Goal: Information Seeking & Learning: Check status

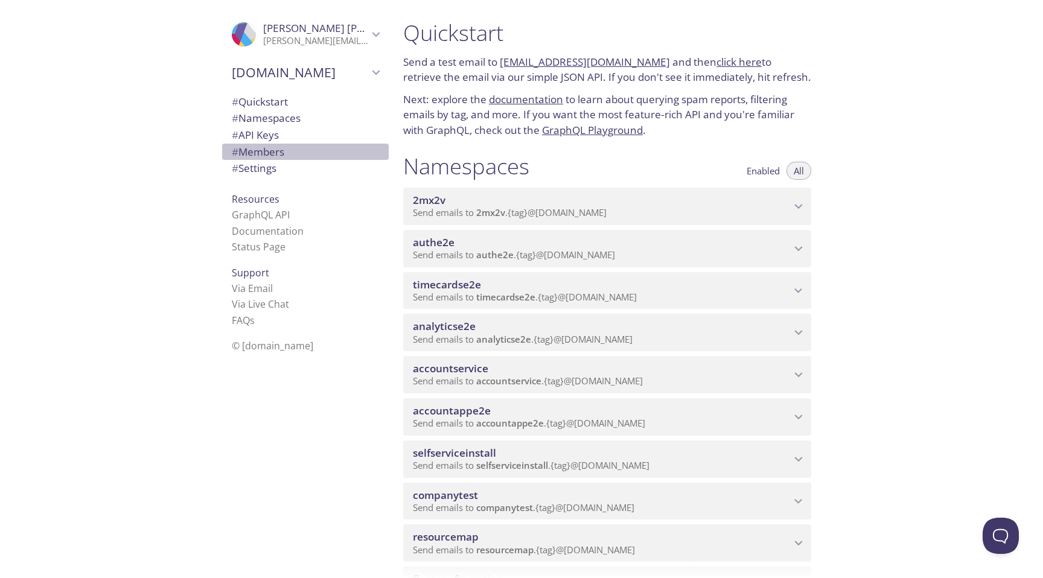
click at [305, 149] on span "# Members" at bounding box center [305, 152] width 147 height 16
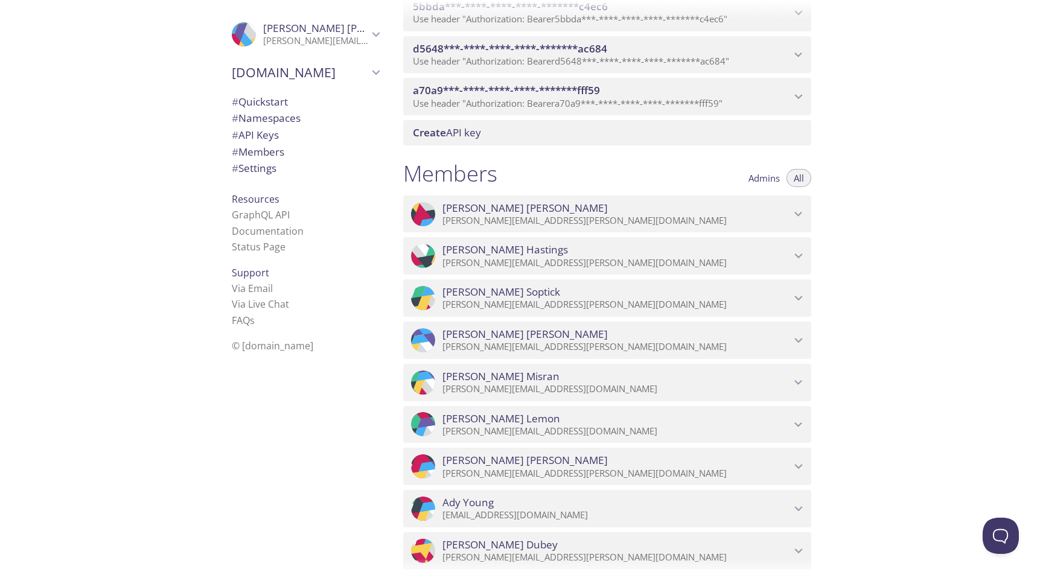
scroll to position [1186, 0]
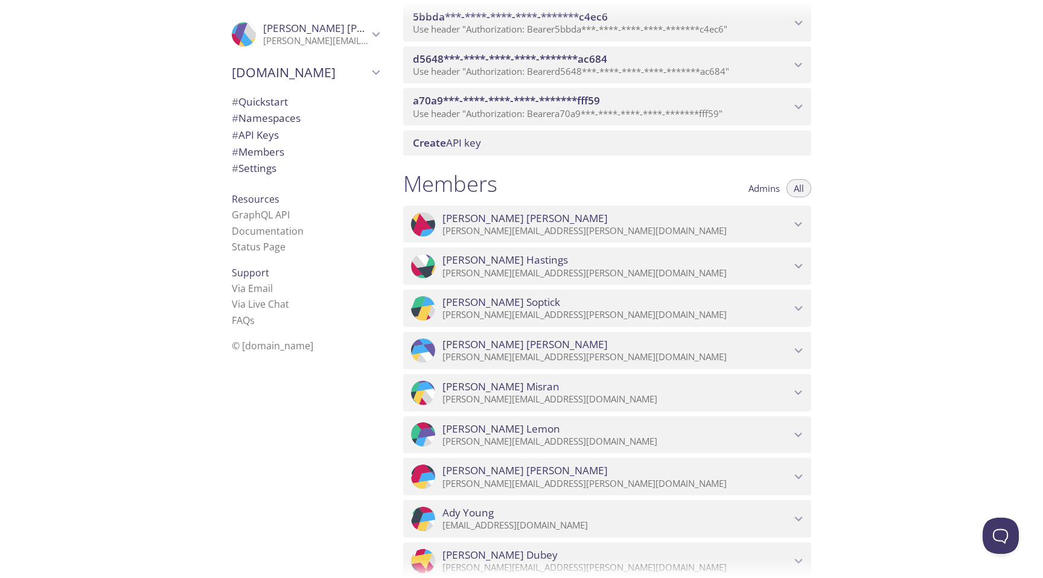
click at [814, 182] on div "Quickstart Send a test email to [EMAIL_ADDRESS][DOMAIN_NAME] and then click her…" at bounding box center [719, 289] width 650 height 578
click at [745, 185] on button "Admins" at bounding box center [764, 188] width 46 height 18
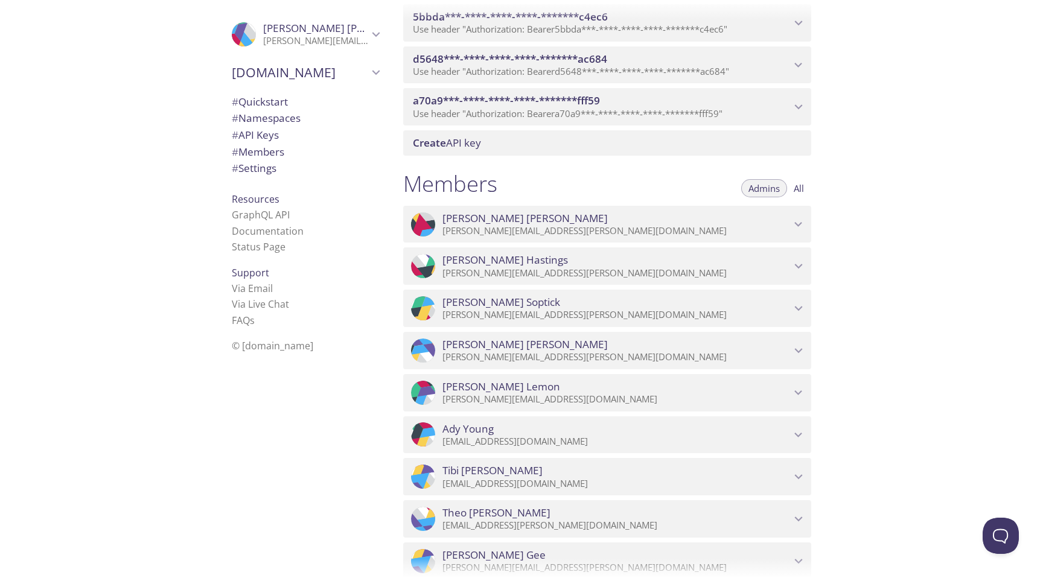
click at [753, 188] on span "Admins" at bounding box center [764, 188] width 31 height 0
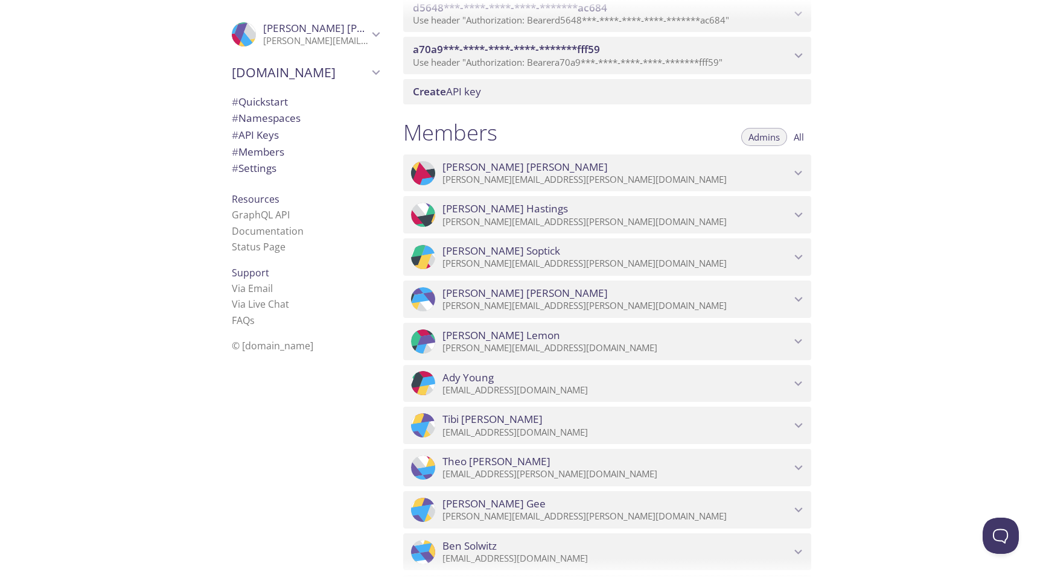
scroll to position [1236, 0]
click at [791, 134] on button "All" at bounding box center [799, 138] width 25 height 18
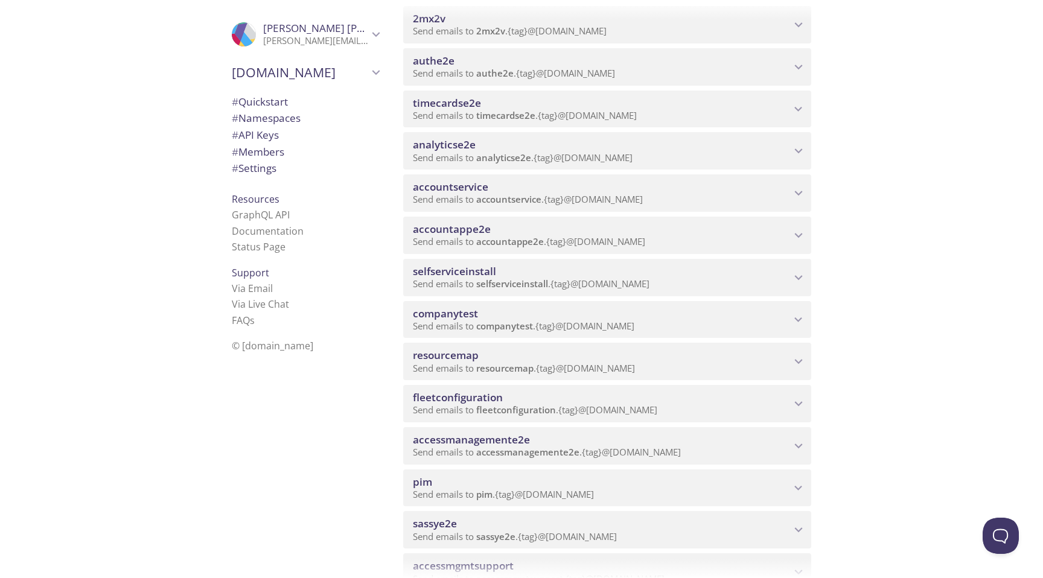
scroll to position [187, 0]
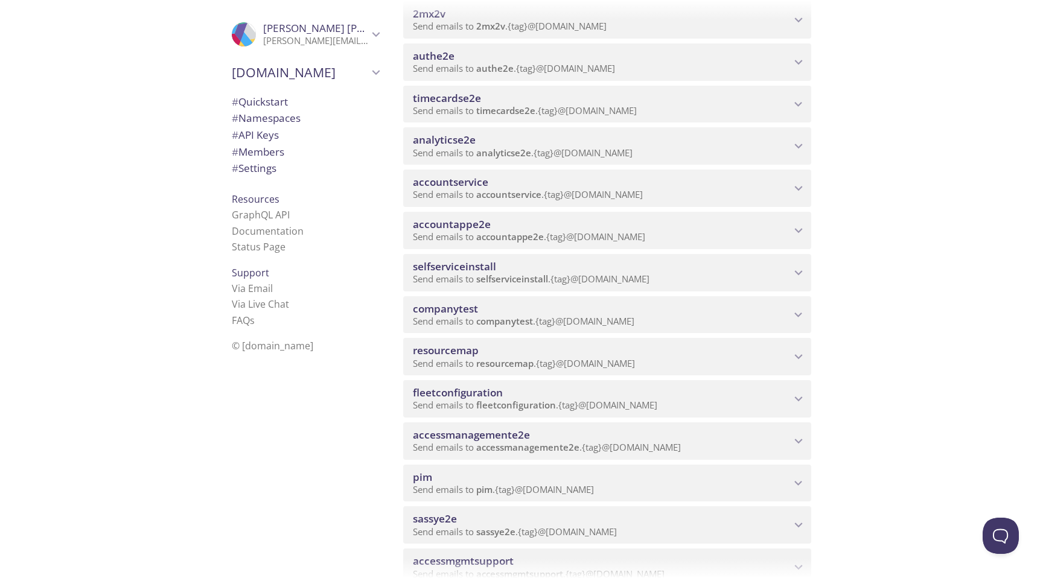
click at [642, 405] on span "Send emails to fleetconfiguration . {tag} @[DOMAIN_NAME]" at bounding box center [535, 405] width 244 height 12
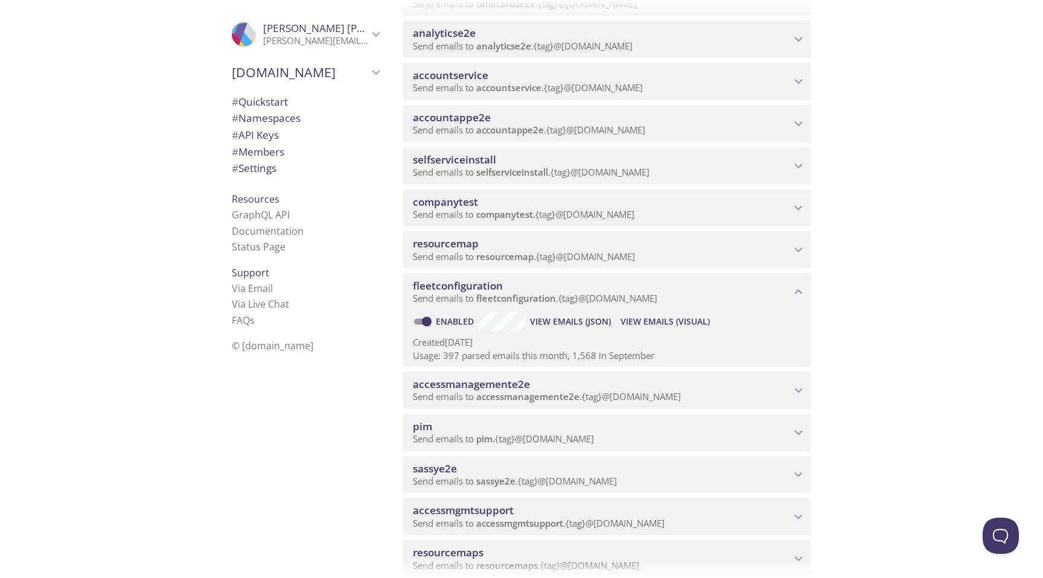
scroll to position [327, 0]
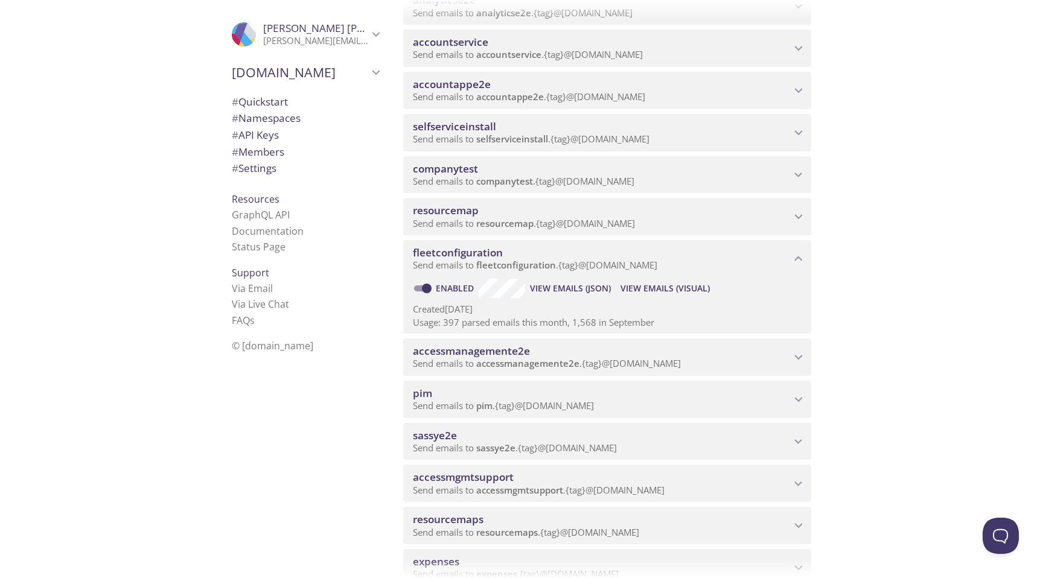
click at [659, 290] on span "View Emails (Visual)" at bounding box center [665, 288] width 89 height 14
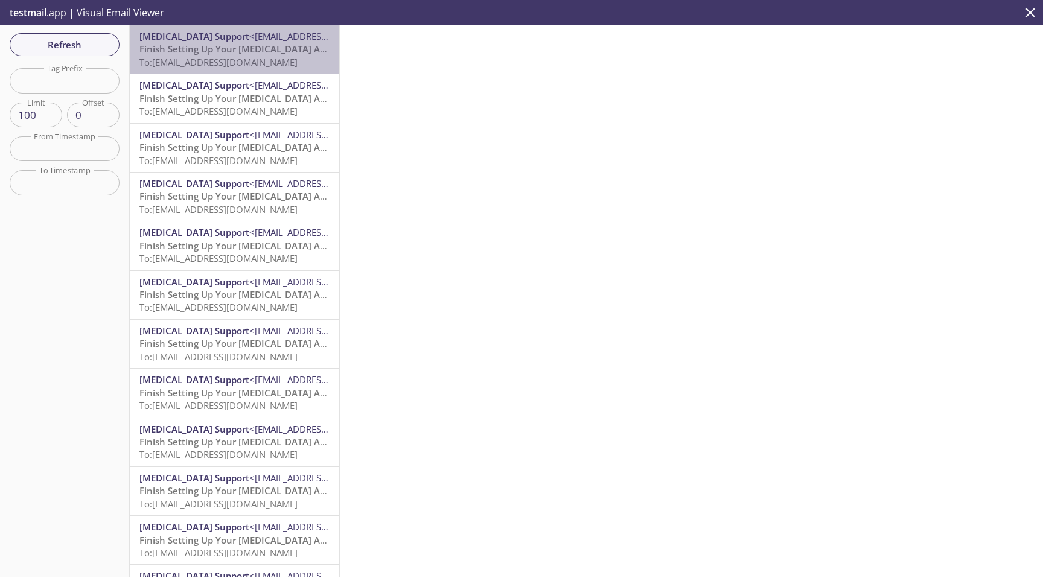
click at [226, 58] on span "To: [EMAIL_ADDRESS][DOMAIN_NAME]" at bounding box center [218, 62] width 158 height 12
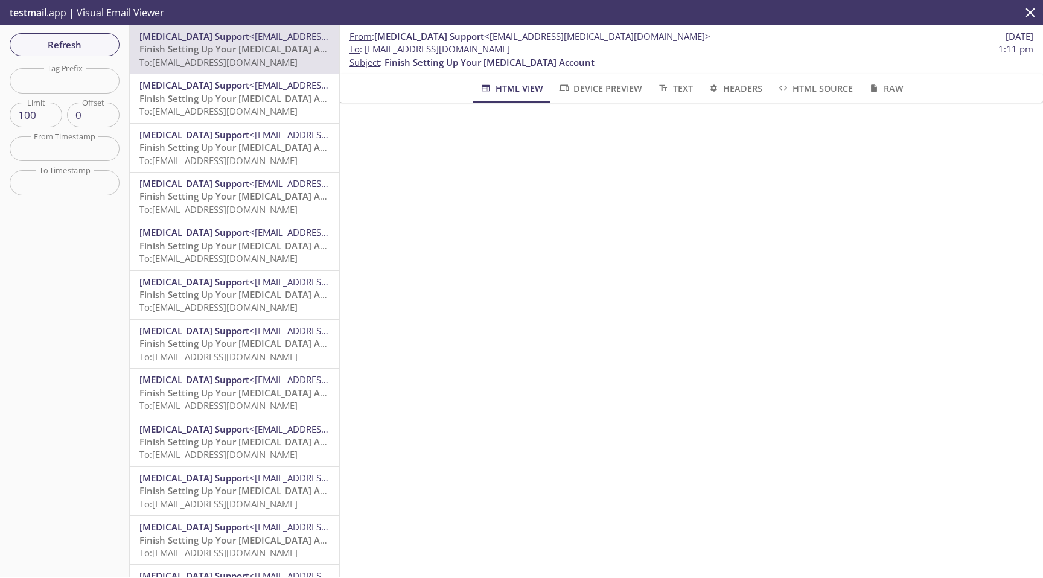
drag, startPoint x: 436, startPoint y: 48, endPoint x: 535, endPoint y: 50, distance: 99.6
click at [510, 50] on span "To : [EMAIL_ADDRESS][DOMAIN_NAME]" at bounding box center [430, 49] width 161 height 13
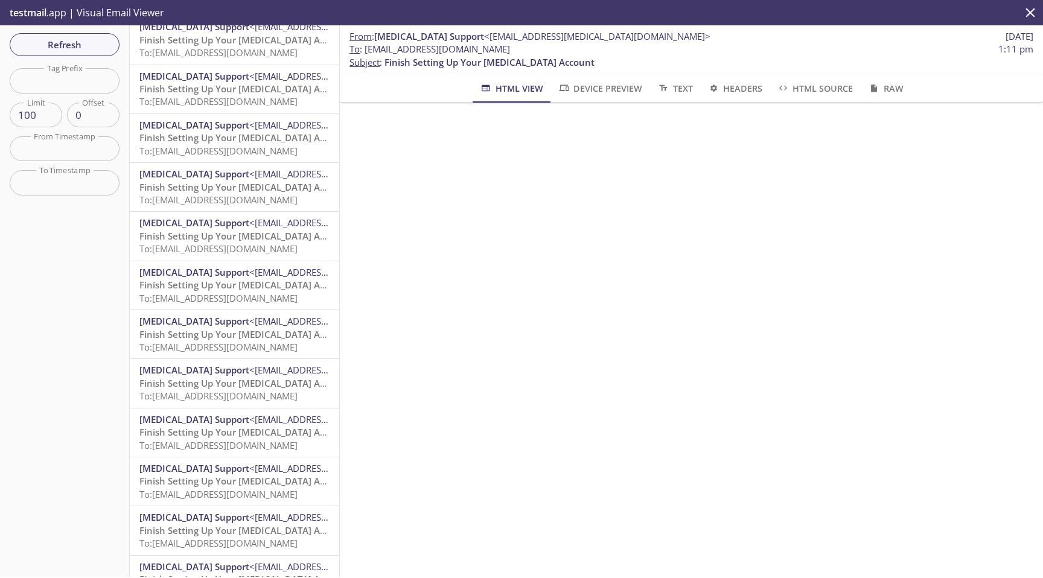
scroll to position [362, 0]
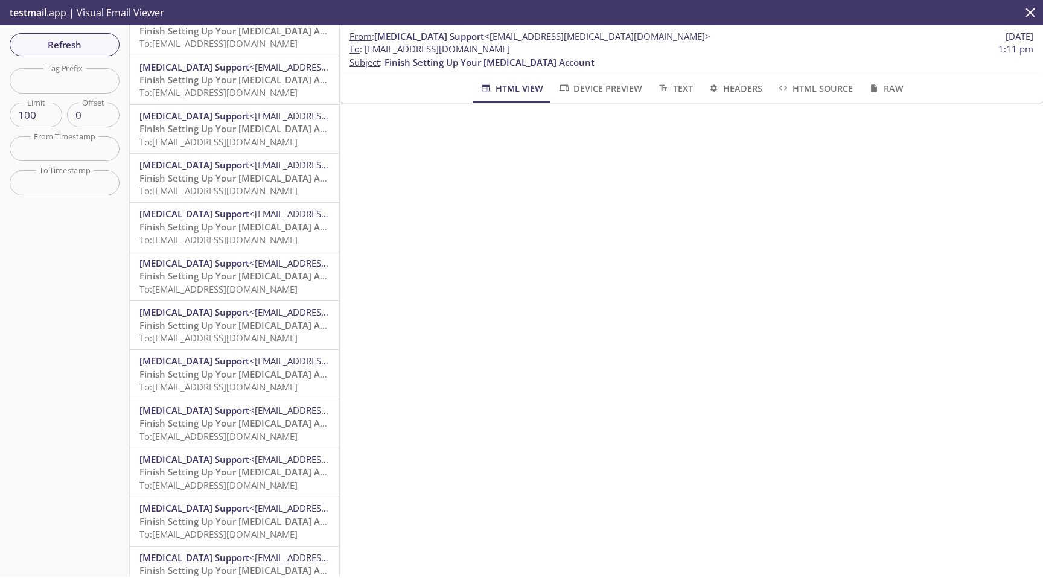
click at [277, 371] on span "Finish Setting Up Your [MEDICAL_DATA] Account" at bounding box center [244, 374] width 210 height 12
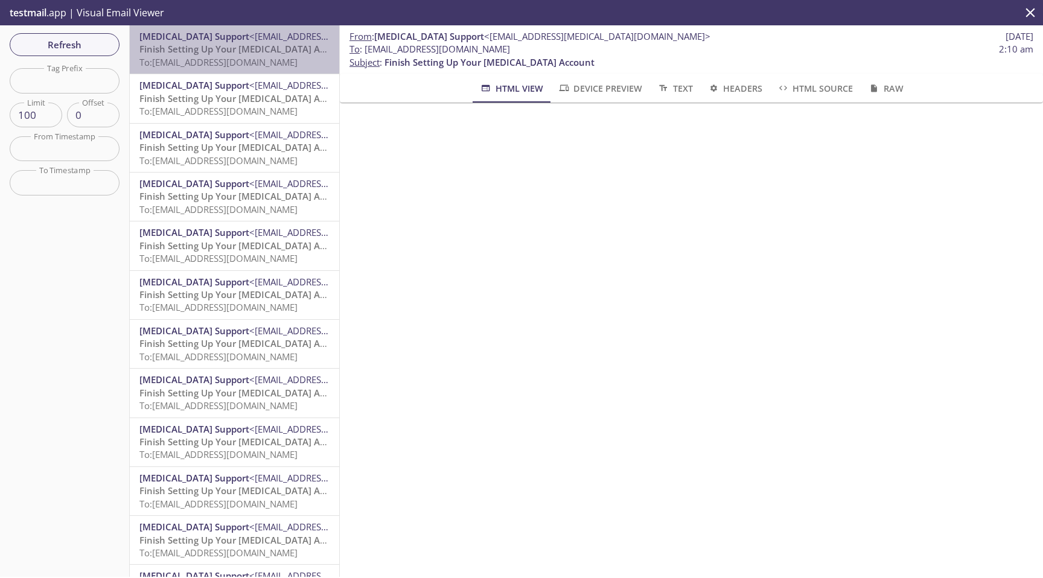
click at [290, 61] on span "To: [EMAIL_ADDRESS][DOMAIN_NAME]" at bounding box center [218, 62] width 158 height 12
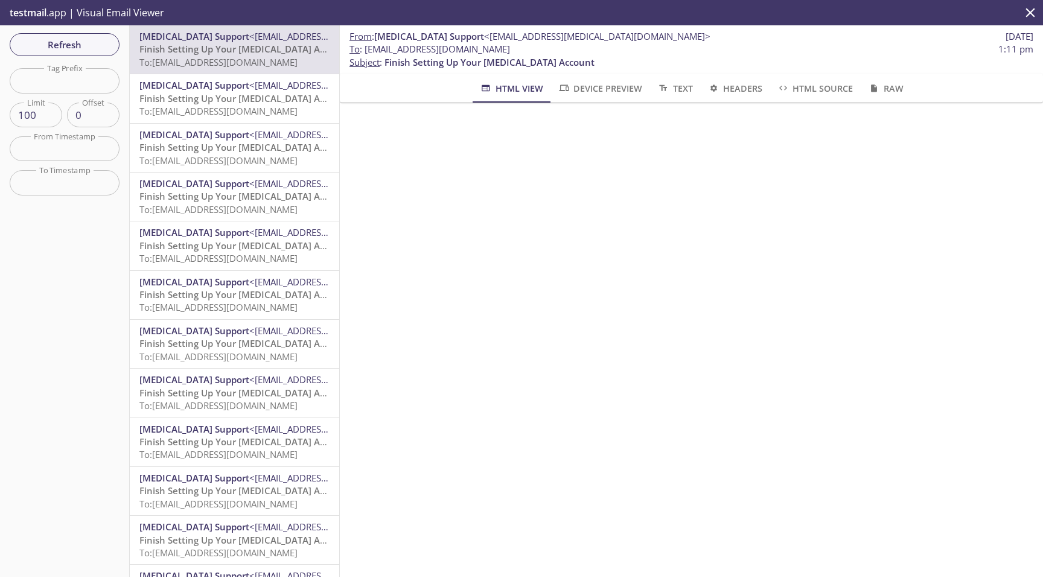
click at [266, 101] on span "Finish Setting Up Your [MEDICAL_DATA] Account" at bounding box center [244, 98] width 210 height 12
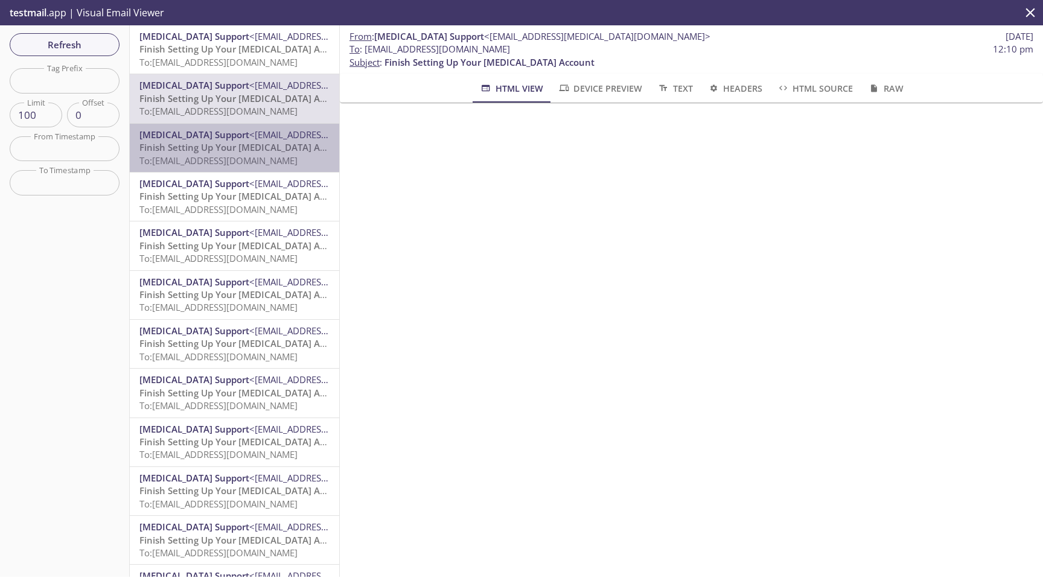
click at [258, 135] on span "<[EMAIL_ADDRESS][MEDICAL_DATA][DOMAIN_NAME]>" at bounding box center [362, 135] width 226 height 12
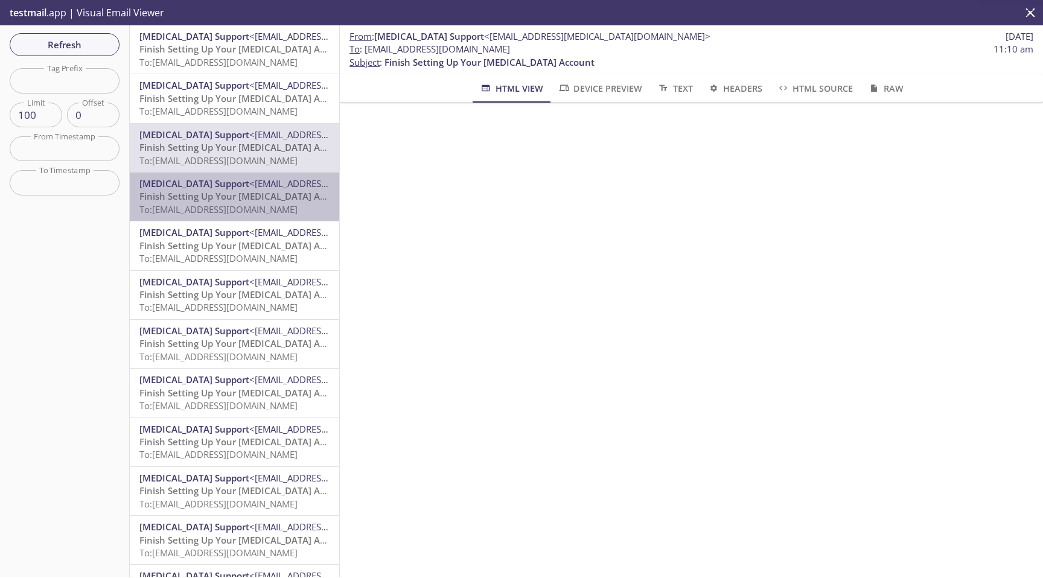
click at [251, 190] on span "Finish Setting Up Your [MEDICAL_DATA] Account" at bounding box center [244, 196] width 210 height 12
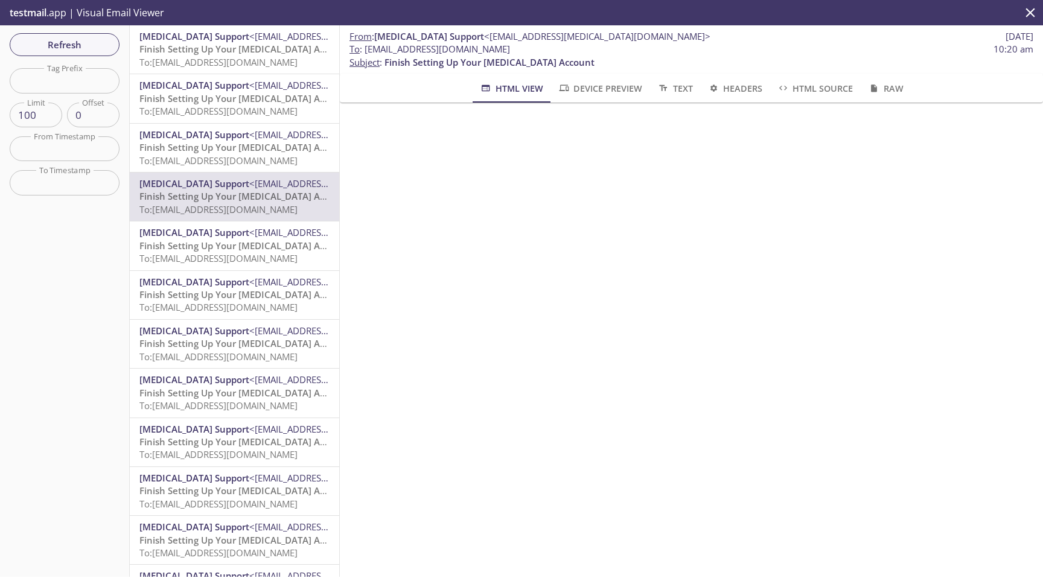
click at [251, 253] on span "To: [EMAIL_ADDRESS][DOMAIN_NAME]" at bounding box center [218, 258] width 158 height 12
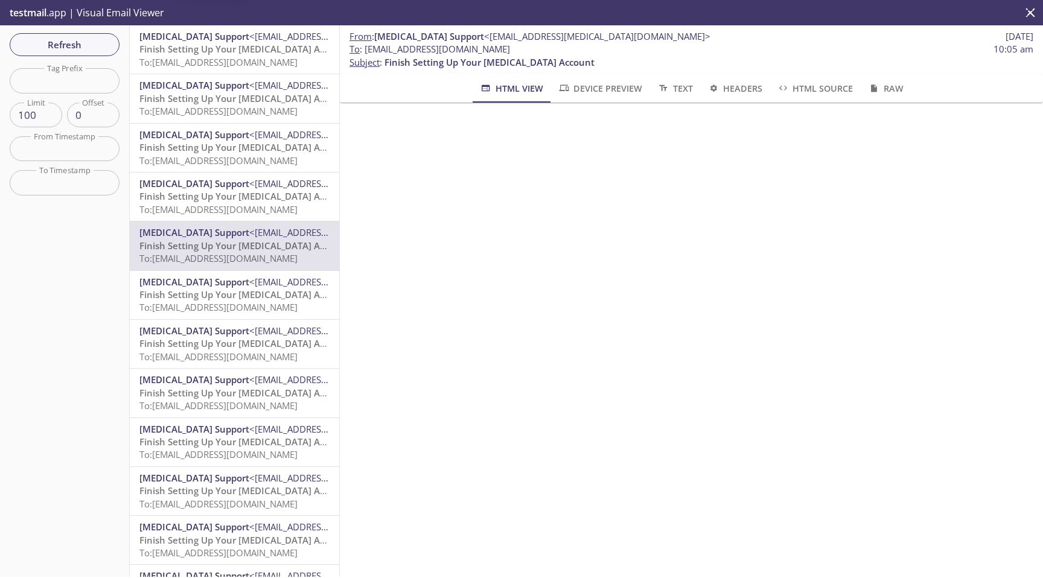
click at [251, 287] on span "<[EMAIL_ADDRESS][MEDICAL_DATA][DOMAIN_NAME]>" at bounding box center [362, 282] width 226 height 12
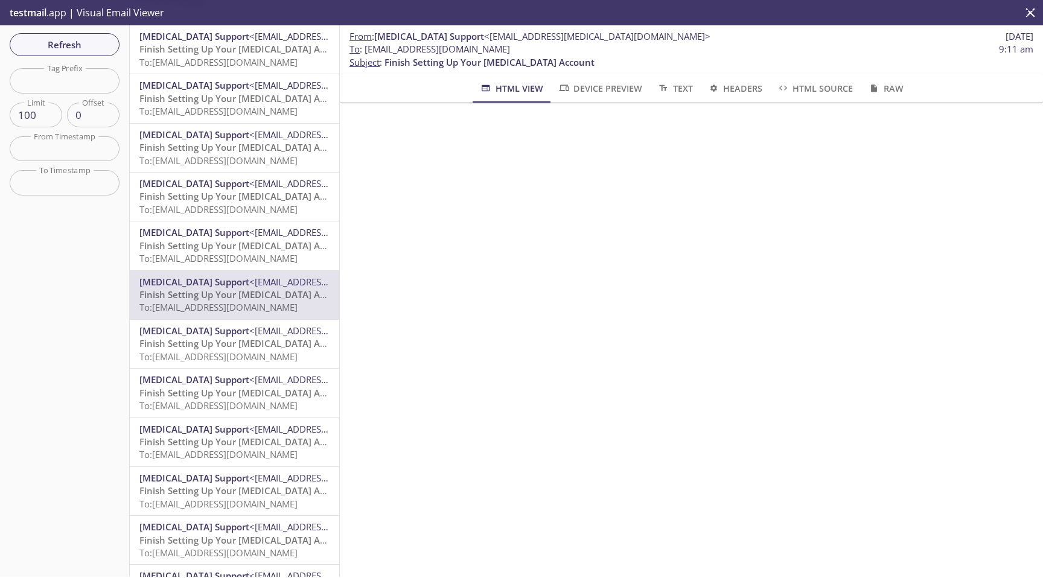
click at [251, 338] on span "Finish Setting Up Your [MEDICAL_DATA] Account" at bounding box center [244, 343] width 210 height 12
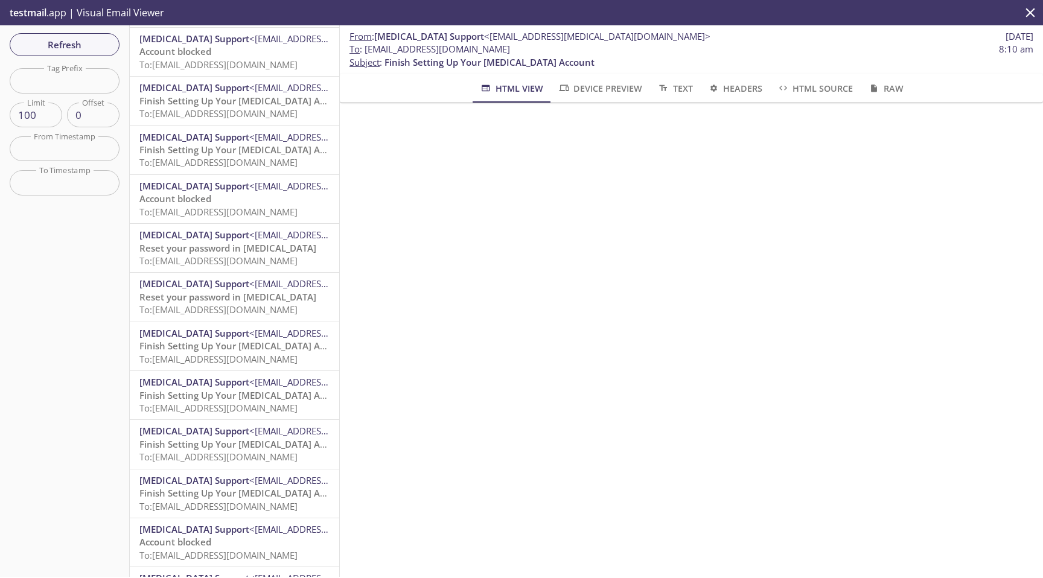
scroll to position [1859, 0]
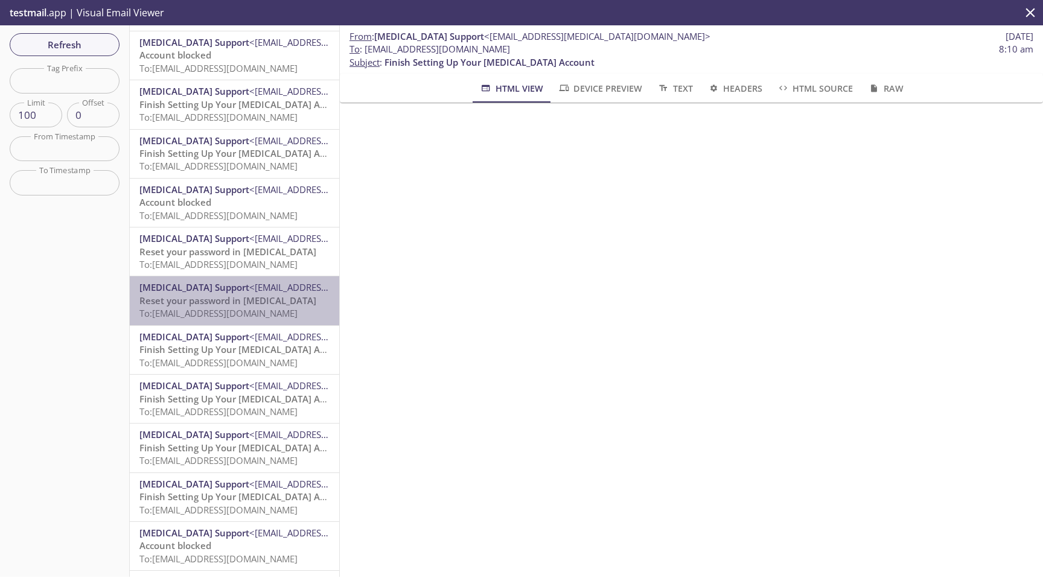
click at [275, 294] on span "[MEDICAL_DATA] Support <[EMAIL_ADDRESS][MEDICAL_DATA][DOMAIN_NAME]>" at bounding box center [234, 287] width 190 height 13
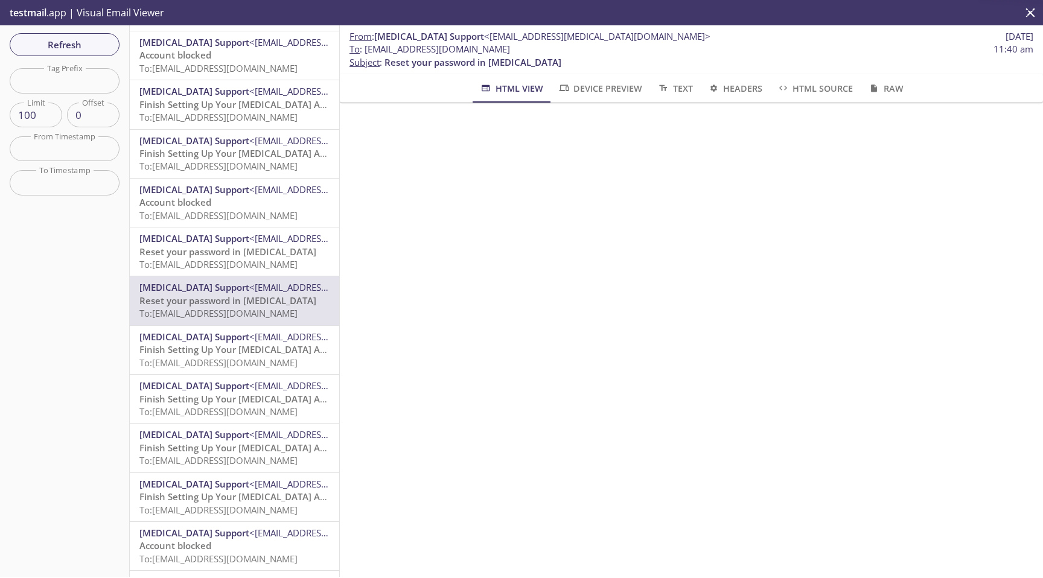
click at [278, 258] on span "To: [EMAIL_ADDRESS][DOMAIN_NAME]" at bounding box center [218, 264] width 158 height 12
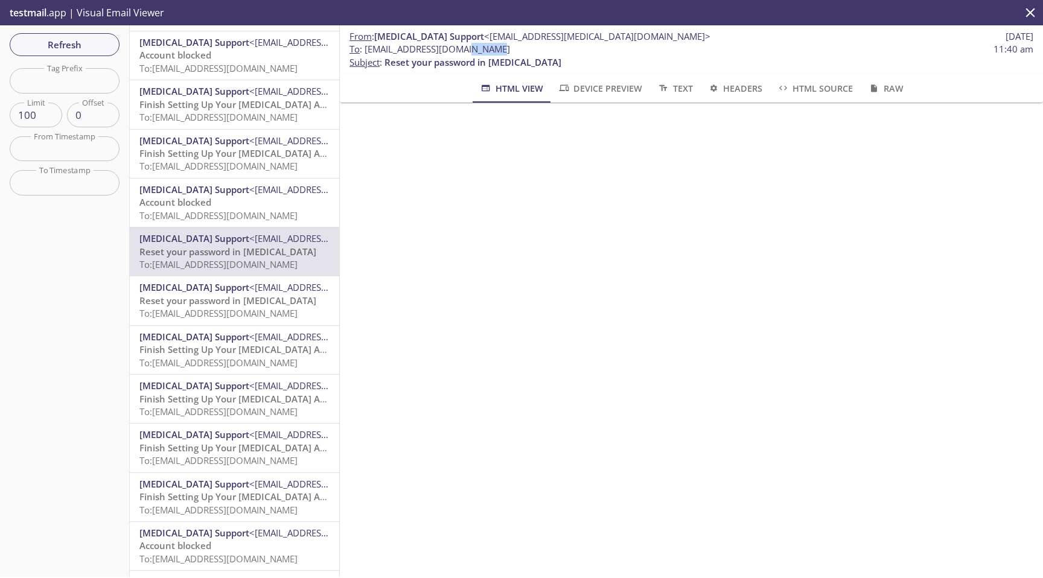
drag, startPoint x: 447, startPoint y: 47, endPoint x: 482, endPoint y: 47, distance: 35.6
click at [482, 47] on span "To : [EMAIL_ADDRESS][DOMAIN_NAME]" at bounding box center [430, 49] width 161 height 13
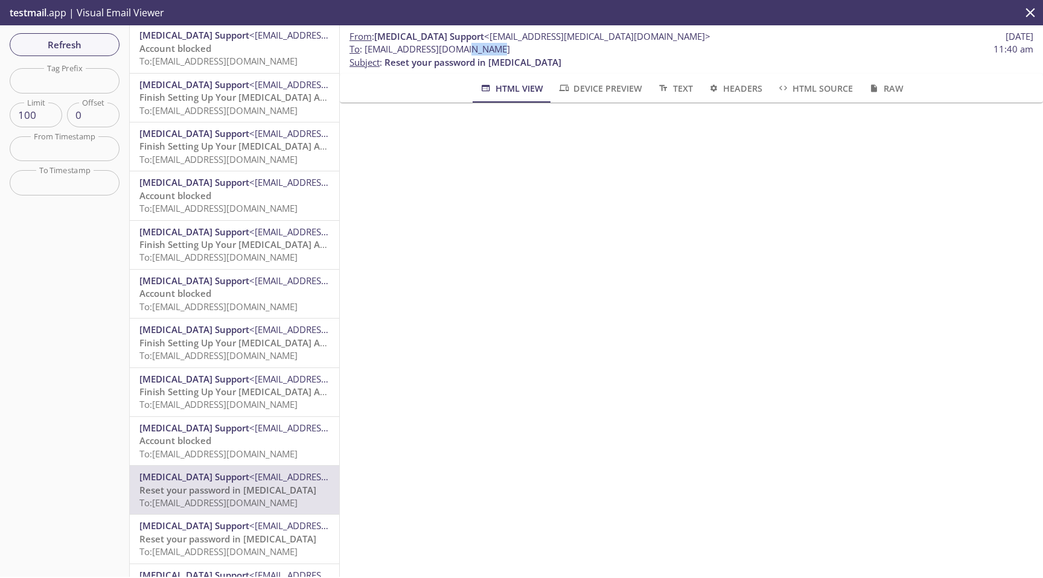
scroll to position [1611, 0]
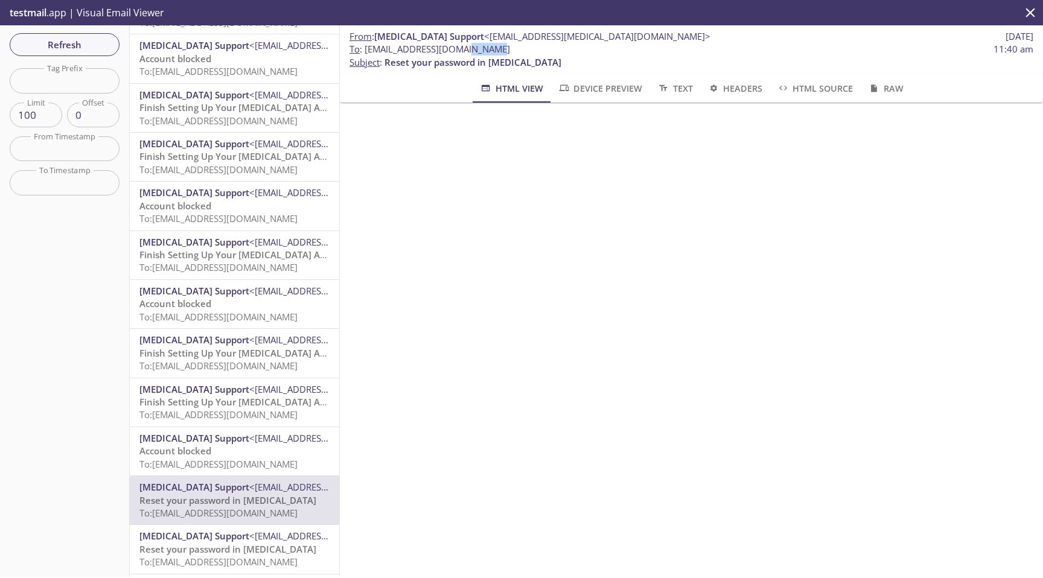
click at [253, 204] on p "Account blocked To: [EMAIL_ADDRESS][DOMAIN_NAME]" at bounding box center [234, 213] width 190 height 26
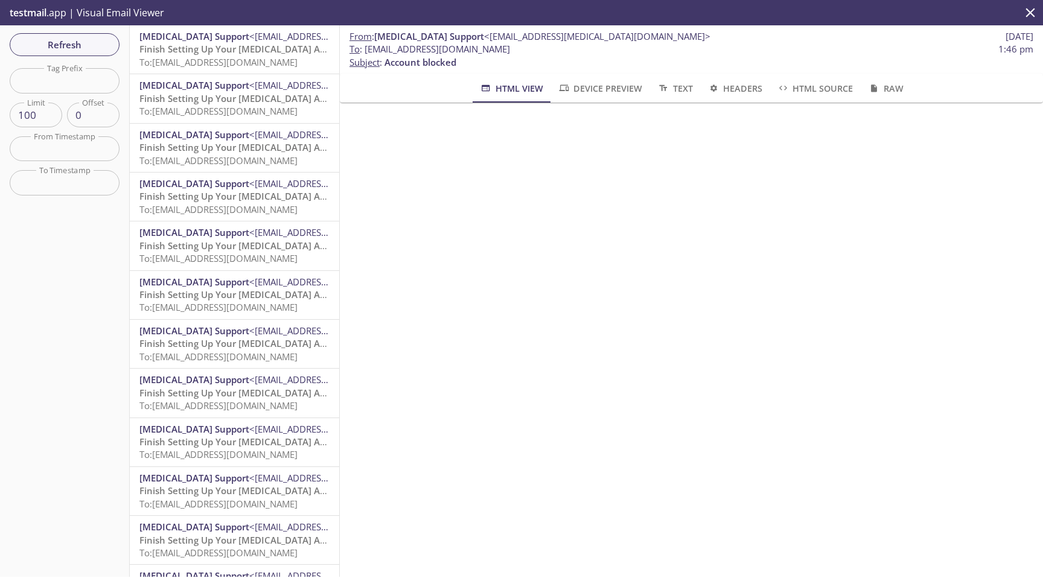
click at [705, 21] on div "testmail .app | Visual Email Viewer" at bounding box center [521, 12] width 1043 height 25
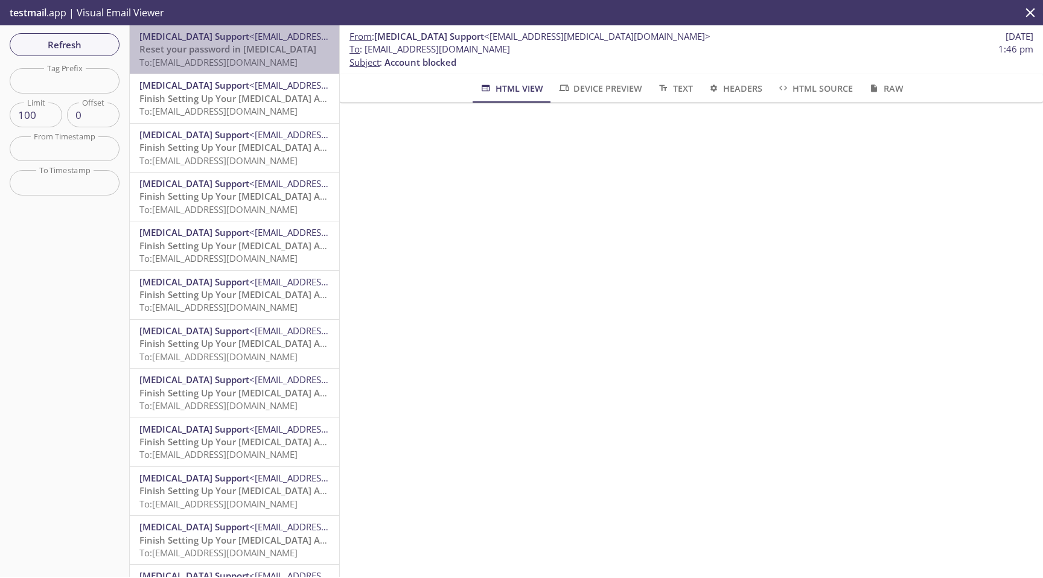
click at [269, 58] on span "To: fleetconfiguration.e2e+jack.penton@inbox.testmail.app" at bounding box center [218, 62] width 158 height 12
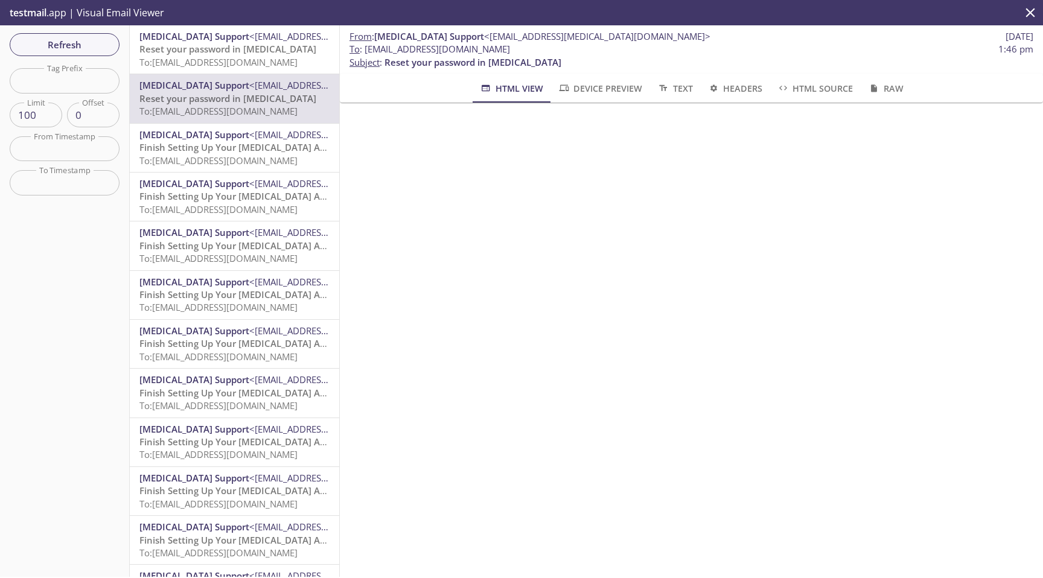
click at [253, 59] on span "To: fleetconfiguration.e2e-ingestion+jack.penton@inbox.testmail.app" at bounding box center [218, 62] width 158 height 12
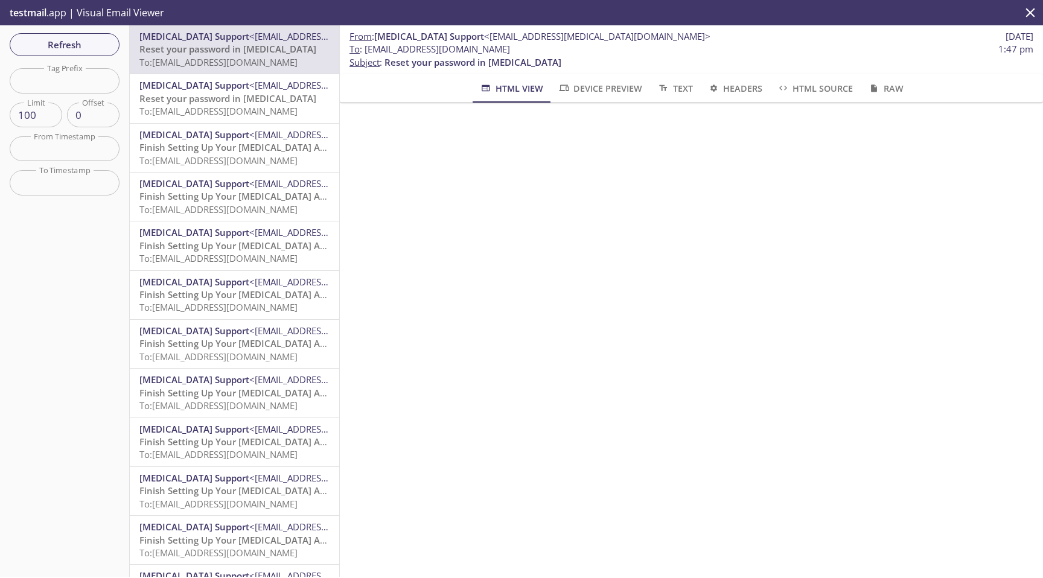
click at [248, 108] on span "To: fleetconfiguration.e2e+jack.penton@inbox.testmail.app" at bounding box center [218, 111] width 158 height 12
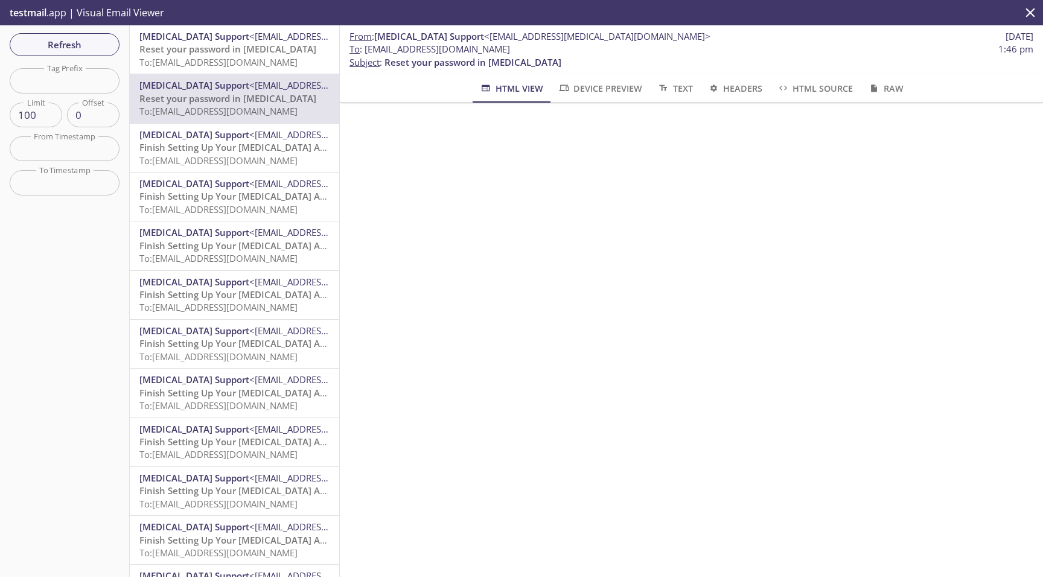
drag, startPoint x: 445, startPoint y: 47, endPoint x: 520, endPoint y: 47, distance: 75.5
click at [510, 47] on span "To : fleetconfiguration.e2e+jack.penton@inbox.testmail.app" at bounding box center [430, 49] width 161 height 13
click at [281, 68] on p "Reset your password in T3 To: fleetconfiguration.e2e-ingestion+jack.penton@inbo…" at bounding box center [234, 56] width 190 height 26
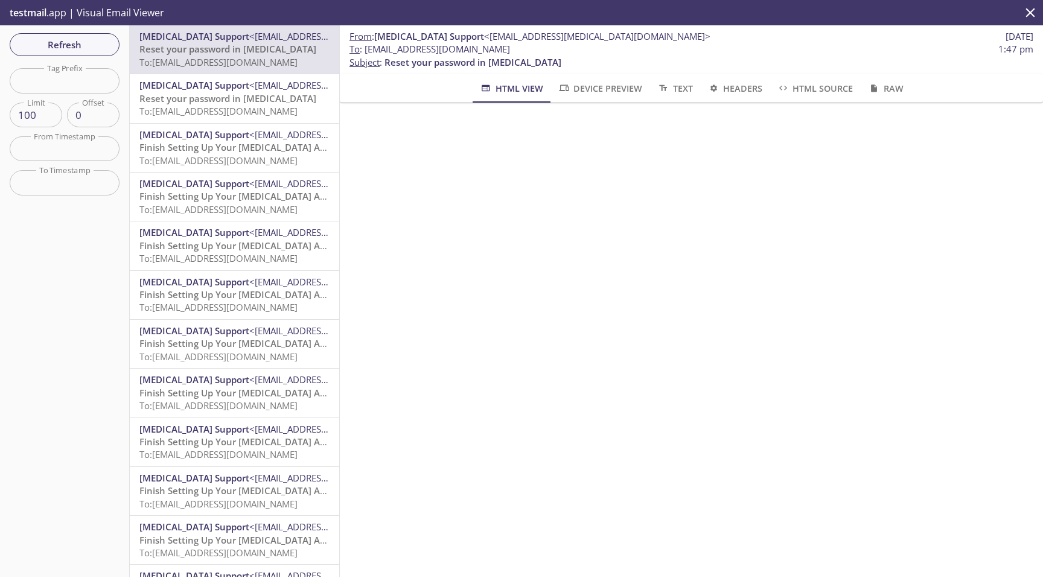
drag, startPoint x: 439, startPoint y: 51, endPoint x: 527, endPoint y: 50, distance: 87.5
click at [510, 50] on span "To : fleetconfiguration.e2e-ingestion+jack.penton@inbox.testmail.app" at bounding box center [430, 49] width 161 height 13
